Goal: Information Seeking & Learning: Check status

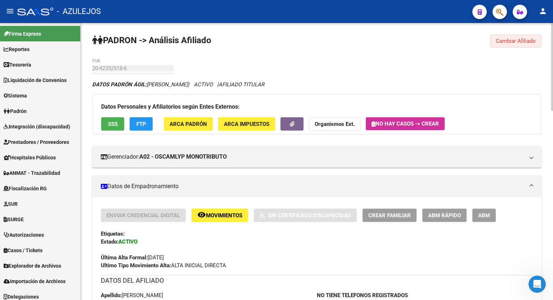
click at [531, 44] on span "Cambiar Afiliado" at bounding box center [516, 41] width 40 height 6
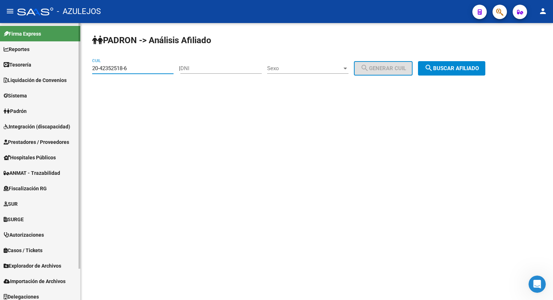
drag, startPoint x: 158, startPoint y: 70, endPoint x: 58, endPoint y: 71, distance: 100.1
click at [58, 71] on mat-sidenav-container "Firma Express Reportes Tablero de Control Ingresos Percibidos Análisis de todos…" at bounding box center [276, 161] width 553 height 277
paste input "7-18355564-8"
type input "27-18355564-8"
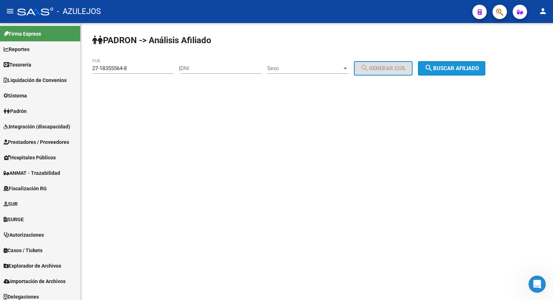
click at [459, 67] on span "search Buscar afiliado" at bounding box center [451, 68] width 54 height 6
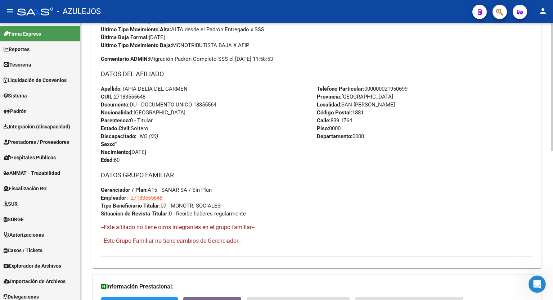
scroll to position [322, 0]
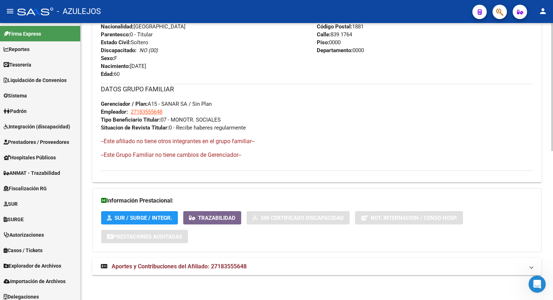
click at [552, 237] on div at bounding box center [552, 236] width 2 height 128
click at [240, 268] on span "Aportes y Contribuciones del Afiliado: 27183555648" at bounding box center [179, 266] width 135 height 7
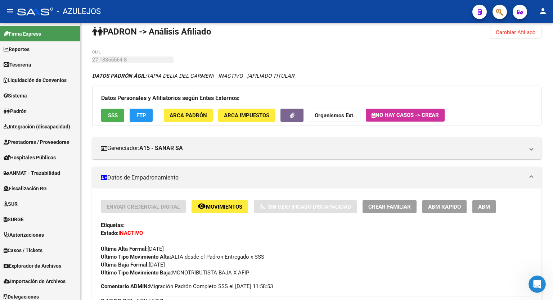
scroll to position [0, 0]
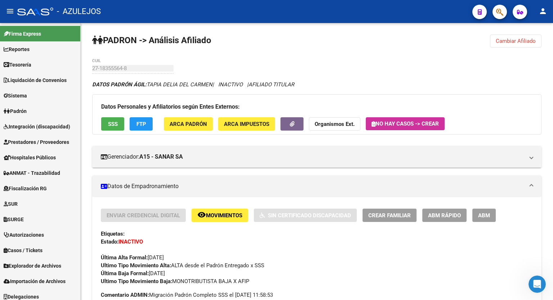
click at [552, 71] on div at bounding box center [552, 64] width 2 height 83
click at [140, 122] on span "FTP" at bounding box center [141, 124] width 10 height 6
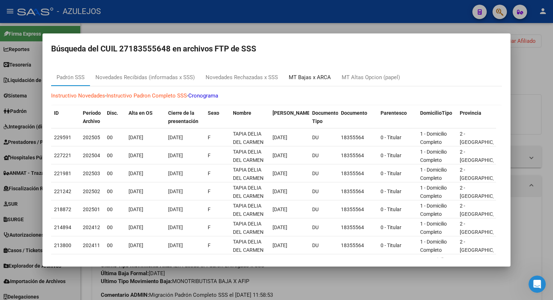
click at [319, 76] on div "MT Bajas x ARCA" at bounding box center [310, 77] width 42 height 8
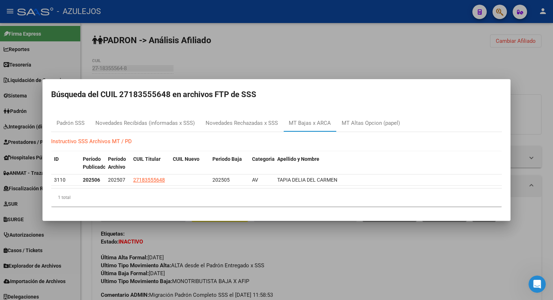
click at [347, 44] on div at bounding box center [276, 150] width 553 height 300
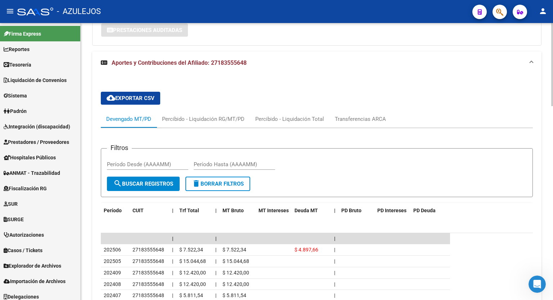
scroll to position [545, 0]
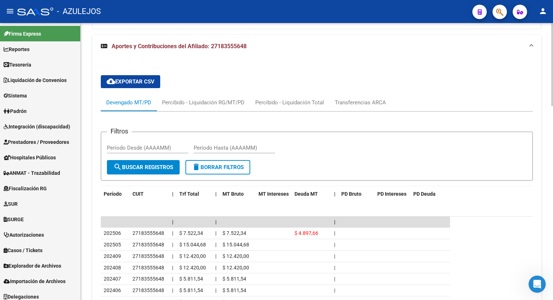
click at [552, 245] on div at bounding box center [552, 227] width 2 height 83
click at [354, 104] on div "Transferencias ARCA" at bounding box center [360, 103] width 51 height 8
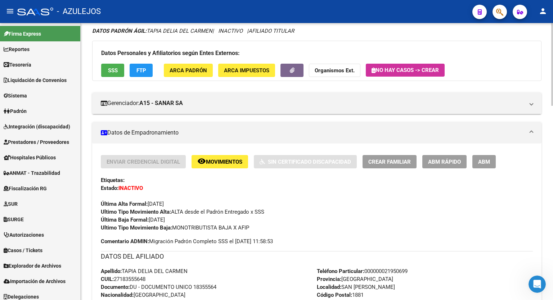
scroll to position [18, 0]
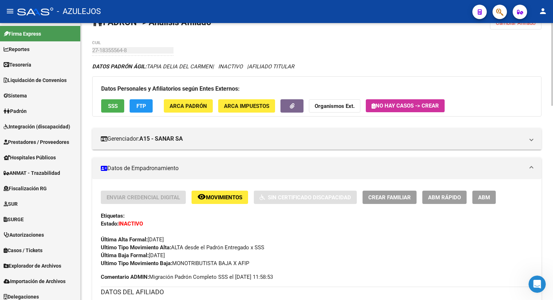
click at [552, 38] on div at bounding box center [552, 69] width 2 height 83
click at [141, 104] on span "FTP" at bounding box center [141, 106] width 10 height 6
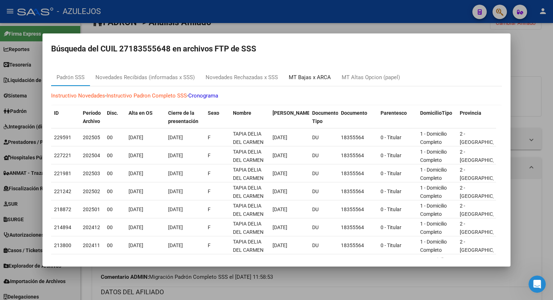
click at [315, 77] on div "MT Bajas x ARCA" at bounding box center [310, 77] width 42 height 8
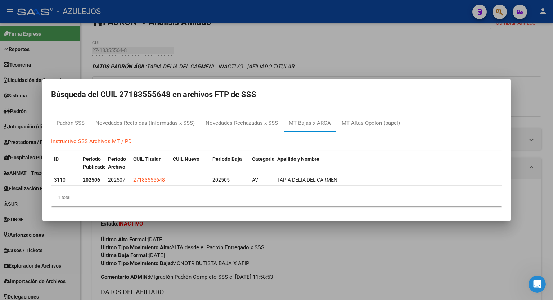
drag, startPoint x: 356, startPoint y: 107, endPoint x: 354, endPoint y: 75, distance: 32.0
click at [354, 75] on div "Búsqueda del CUIL 27183555648 en archivos FTP de SSS Padrón SSS Novedades Recib…" at bounding box center [276, 150] width 553 height 300
click at [358, 91] on h2 "Búsqueda del CUIL 27183555648 en archivos FTP de SSS" at bounding box center [276, 95] width 451 height 14
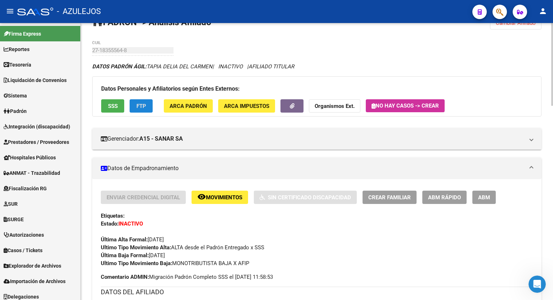
scroll to position [0, 0]
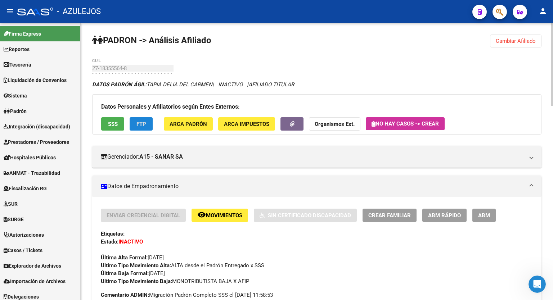
click at [552, 45] on div at bounding box center [552, 64] width 2 height 83
click at [518, 43] on span "Cambiar Afiliado" at bounding box center [516, 41] width 40 height 6
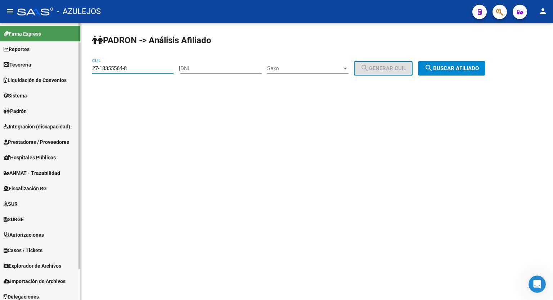
drag, startPoint x: 138, startPoint y: 68, endPoint x: 55, endPoint y: 65, distance: 83.2
click at [55, 65] on mat-sidenav-container "Firma Express Reportes Tablero de Control Ingresos Percibidos Análisis de todos…" at bounding box center [276, 161] width 553 height 277
paste input "3-12535106-9"
type input "23-12535106-9"
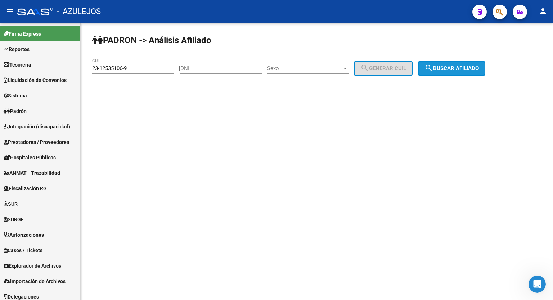
click at [455, 70] on span "search Buscar afiliado" at bounding box center [451, 68] width 54 height 6
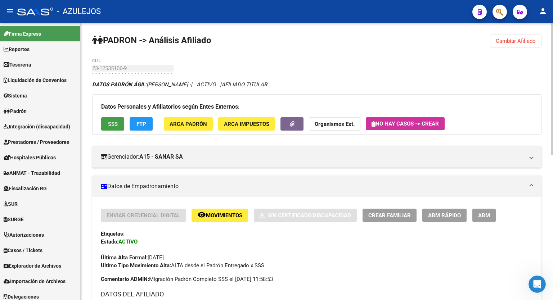
click at [115, 122] on span "SSS" at bounding box center [113, 124] width 10 height 6
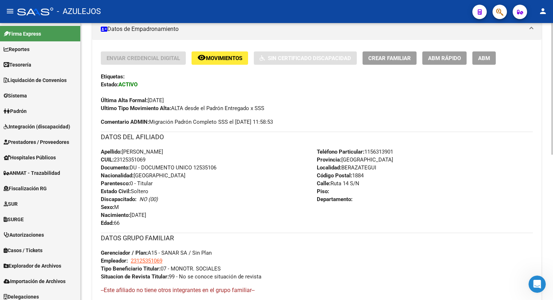
scroll to position [306, 0]
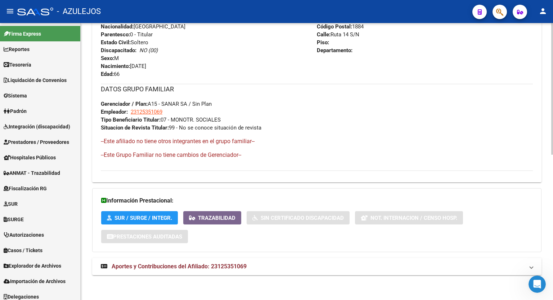
click at [552, 270] on div at bounding box center [552, 234] width 2 height 132
click at [229, 266] on span "Aportes y Contribuciones del Afiliado: 23125351069" at bounding box center [179, 266] width 135 height 7
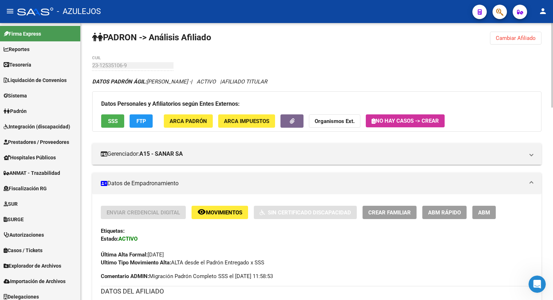
scroll to position [0, 0]
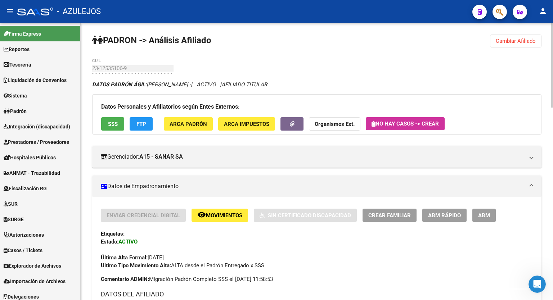
click at [137, 121] on span "FTP" at bounding box center [141, 124] width 10 height 6
click at [144, 128] on button "FTP" at bounding box center [141, 123] width 23 height 13
click at [112, 123] on span "SSS" at bounding box center [113, 124] width 10 height 6
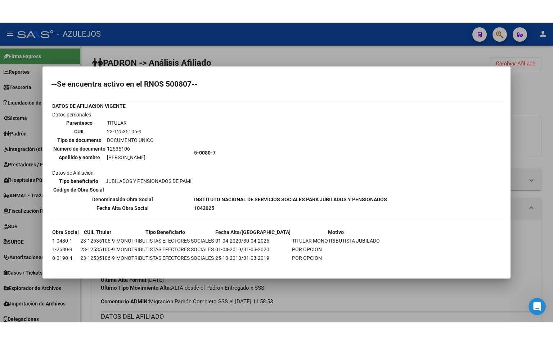
scroll to position [19, 0]
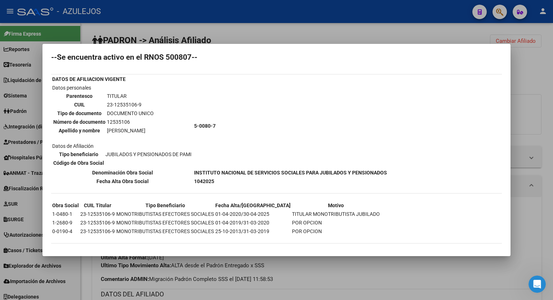
drag, startPoint x: 359, startPoint y: 211, endPoint x: 256, endPoint y: 206, distance: 103.0
click at [256, 206] on div "--INACTIVO en Obra Social-- --Se encuentra activo en el RNOS 500807-- DATOS DE …" at bounding box center [276, 145] width 451 height 211
click at [256, 206] on th "Fecha Alta/[GEOGRAPHIC_DATA]" at bounding box center [253, 206] width 76 height 8
drag, startPoint x: 248, startPoint y: 202, endPoint x: 355, endPoint y: 209, distance: 107.9
click at [355, 209] on tbody "Obra Social CUIL Titular Tipo Beneficiario Fecha Alta/Baja Motivo 1-0480-1 23-1…" at bounding box center [216, 219] width 328 height 34
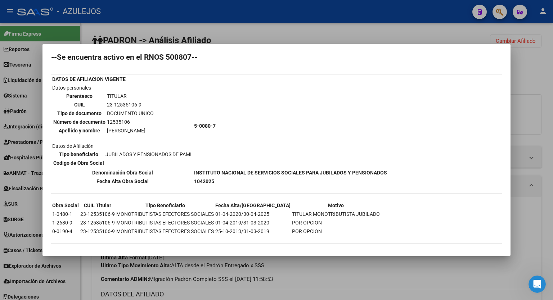
scroll to position [0, 0]
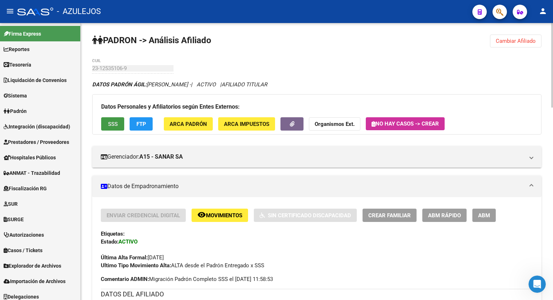
click at [528, 38] on span "Cambiar Afiliado" at bounding box center [516, 41] width 40 height 6
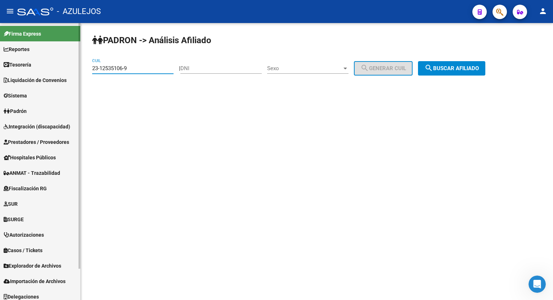
drag, startPoint x: 135, startPoint y: 71, endPoint x: 55, endPoint y: 69, distance: 79.9
click at [55, 69] on mat-sidenav-container "Firma Express Reportes Tablero de Control Ingresos Percibidos Análisis de todos…" at bounding box center [276, 161] width 553 height 277
paste input "7-32958272-3"
type input "27-32958272-3"
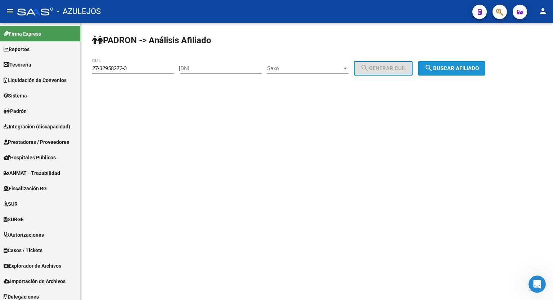
click at [466, 65] on span "search Buscar afiliado" at bounding box center [451, 68] width 54 height 6
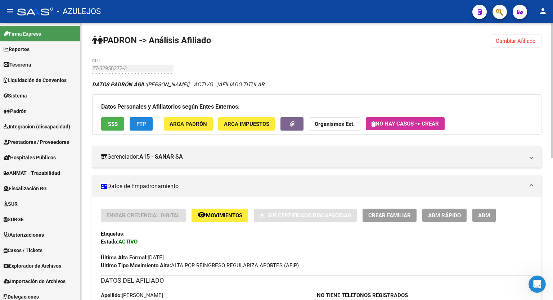
click at [143, 123] on span "FTP" at bounding box center [141, 124] width 10 height 6
click at [115, 128] on button "SSS" at bounding box center [112, 123] width 23 height 13
click at [552, 94] on div at bounding box center [552, 90] width 2 height 135
click at [112, 123] on span "SSS" at bounding box center [113, 124] width 10 height 6
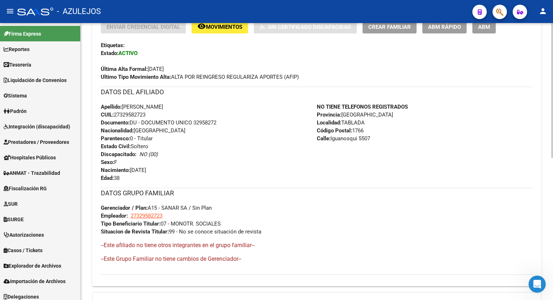
scroll to position [293, 0]
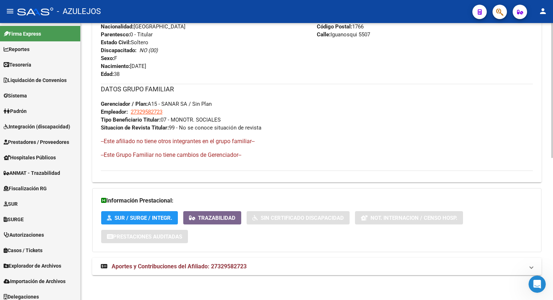
click at [552, 279] on div at bounding box center [552, 232] width 2 height 135
click at [225, 270] on mat-expansion-panel-header "Aportes y Contribuciones del Afiliado: 27329582723" at bounding box center [316, 266] width 449 height 17
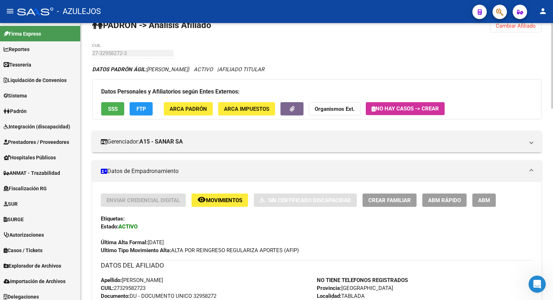
scroll to position [0, 0]
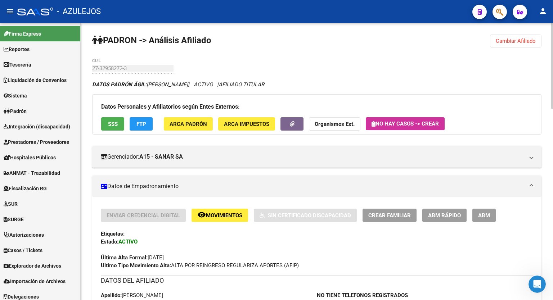
click at [551, 54] on div at bounding box center [552, 66] width 2 height 86
click at [249, 126] on span "ARCA Impuestos" at bounding box center [246, 124] width 45 height 6
click at [115, 125] on span "SSS" at bounding box center [113, 124] width 10 height 6
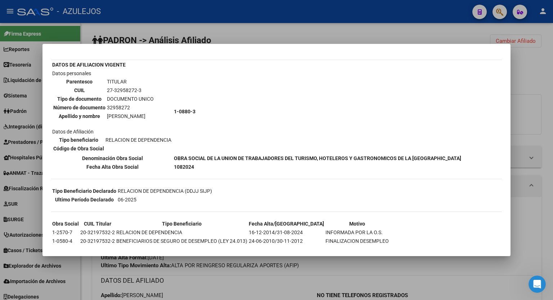
scroll to position [43, 0]
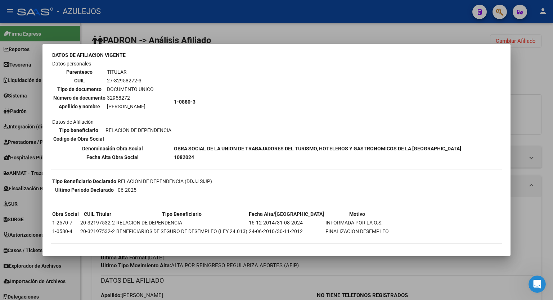
drag, startPoint x: 52, startPoint y: 177, endPoint x: 134, endPoint y: 186, distance: 82.5
click at [134, 186] on tbody "Tipo Beneficiario Declarado RELACION DE DEPENDENCIA (DDJJ SIJP) Ultimo Período …" at bounding box center [132, 185] width 161 height 17
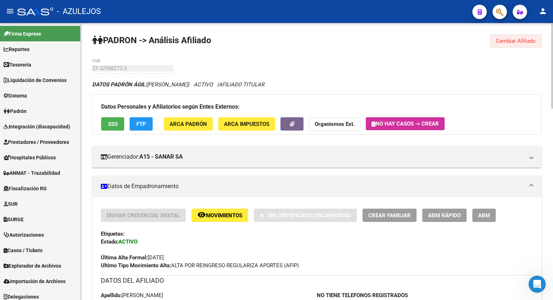
click at [513, 38] on span "Cambiar Afiliado" at bounding box center [516, 41] width 40 height 6
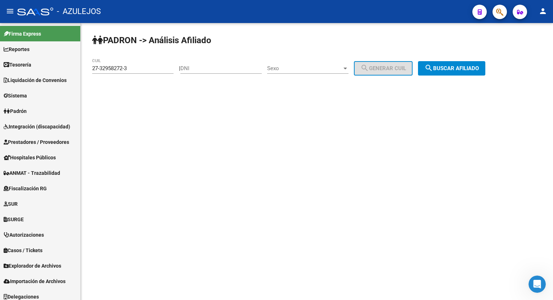
drag, startPoint x: 138, startPoint y: 68, endPoint x: 84, endPoint y: 63, distance: 54.2
click at [84, 63] on div "PADRON -> Análisis Afiliado 27-32958272-3 CUIL | DNI Sexo Sexo search Generar C…" at bounding box center [317, 61] width 472 height 76
paste input "3591115-1"
type input "27-33591115-1"
drag, startPoint x: 453, startPoint y: 61, endPoint x: 457, endPoint y: 73, distance: 13.1
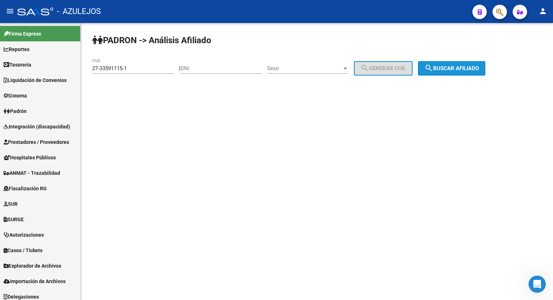
click at [457, 73] on button "search Buscar afiliado" at bounding box center [451, 68] width 67 height 14
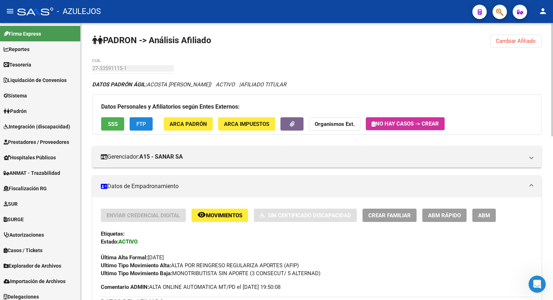
click at [144, 126] on span "FTP" at bounding box center [141, 124] width 10 height 6
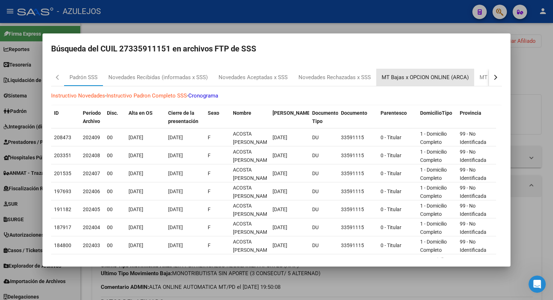
click at [430, 80] on div "MT Bajas x OPCION ONLINE (ARCA)" at bounding box center [424, 77] width 87 height 8
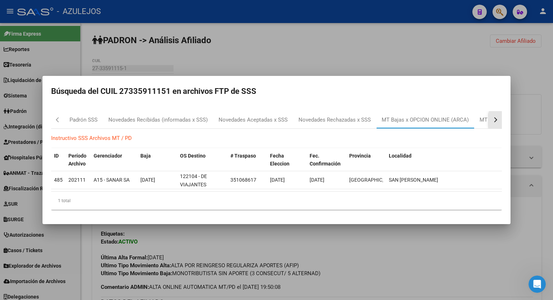
click at [494, 122] on button "button" at bounding box center [495, 119] width 13 height 17
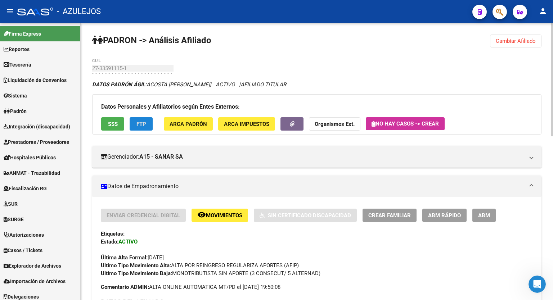
click at [112, 126] on span "SSS" at bounding box center [113, 124] width 10 height 6
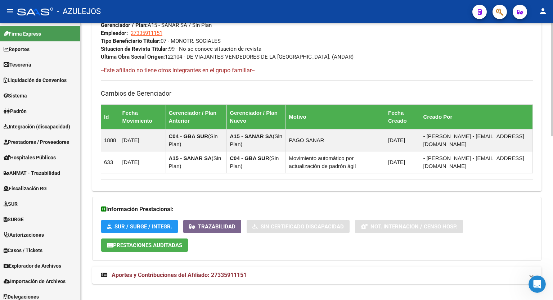
scroll to position [401, 0]
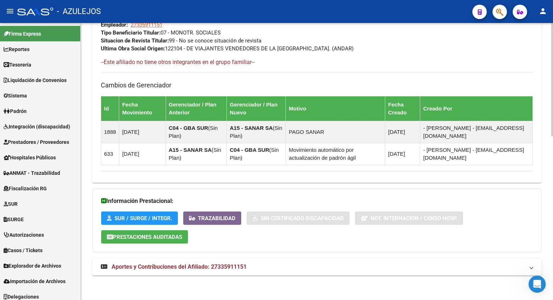
click at [552, 300] on html "menu - AZULEJOS person Firma Express Reportes Tablero de Control Ingresos Perci…" at bounding box center [276, 150] width 553 height 300
click at [227, 264] on span "Aportes y Contribuciones del Afiliado: 27335911151" at bounding box center [179, 266] width 135 height 7
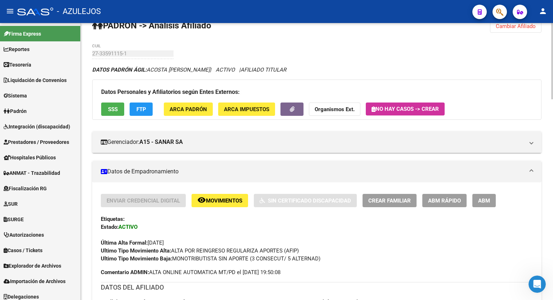
scroll to position [0, 0]
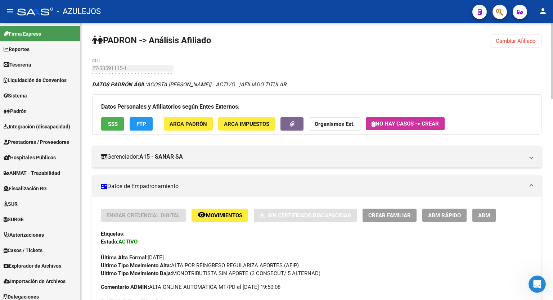
click at [551, 74] on div at bounding box center [552, 61] width 2 height 76
click at [140, 121] on span "FTP" at bounding box center [141, 124] width 10 height 6
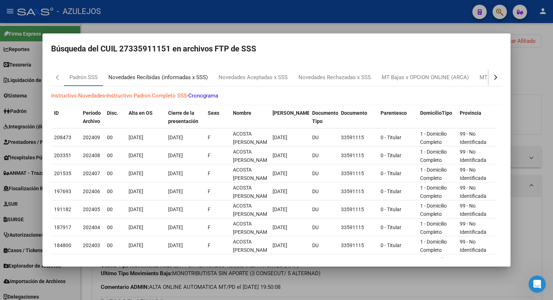
click at [180, 76] on div "Novedades Recibidas (informadas x SSS)" at bounding box center [157, 77] width 99 height 8
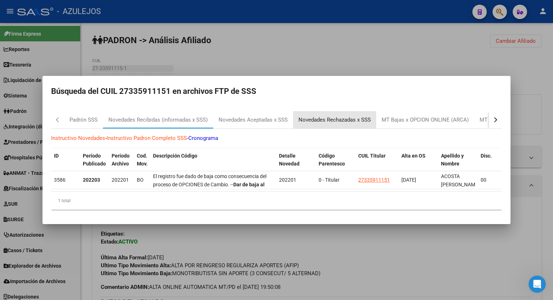
click at [341, 116] on div "Novedades Rechazadas x SSS" at bounding box center [334, 120] width 72 height 8
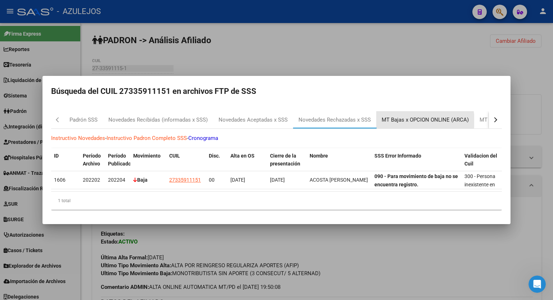
click at [412, 118] on div "MT Bajas x OPCION ONLINE (ARCA)" at bounding box center [424, 120] width 87 height 8
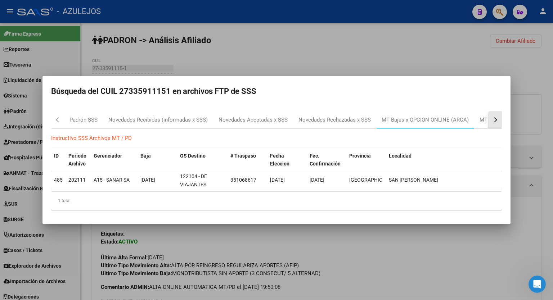
click at [495, 121] on div "button" at bounding box center [494, 119] width 5 height 5
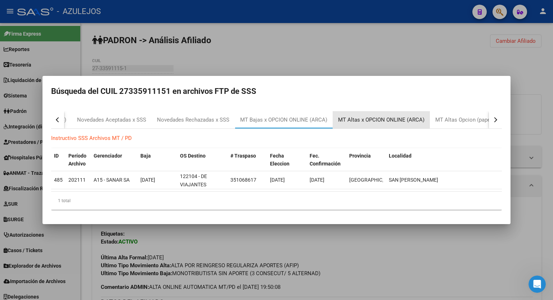
click at [399, 119] on div "MT Altas x OPCION ONLINE (ARCA)" at bounding box center [381, 120] width 86 height 8
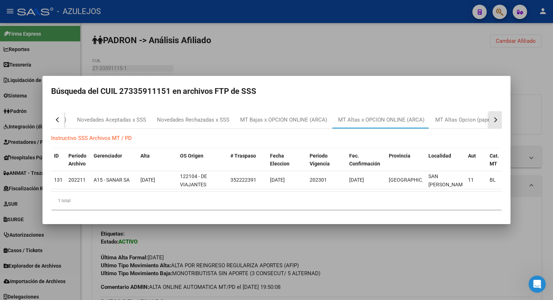
click at [497, 121] on button "button" at bounding box center [495, 119] width 13 height 17
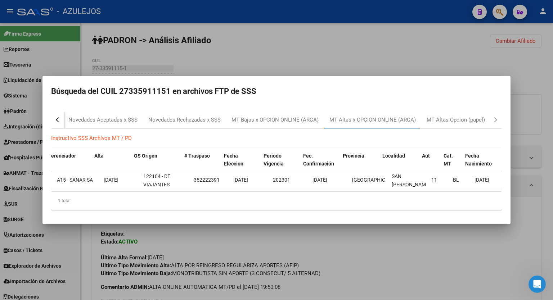
scroll to position [0, 46]
